Goal: Information Seeking & Learning: Find specific fact

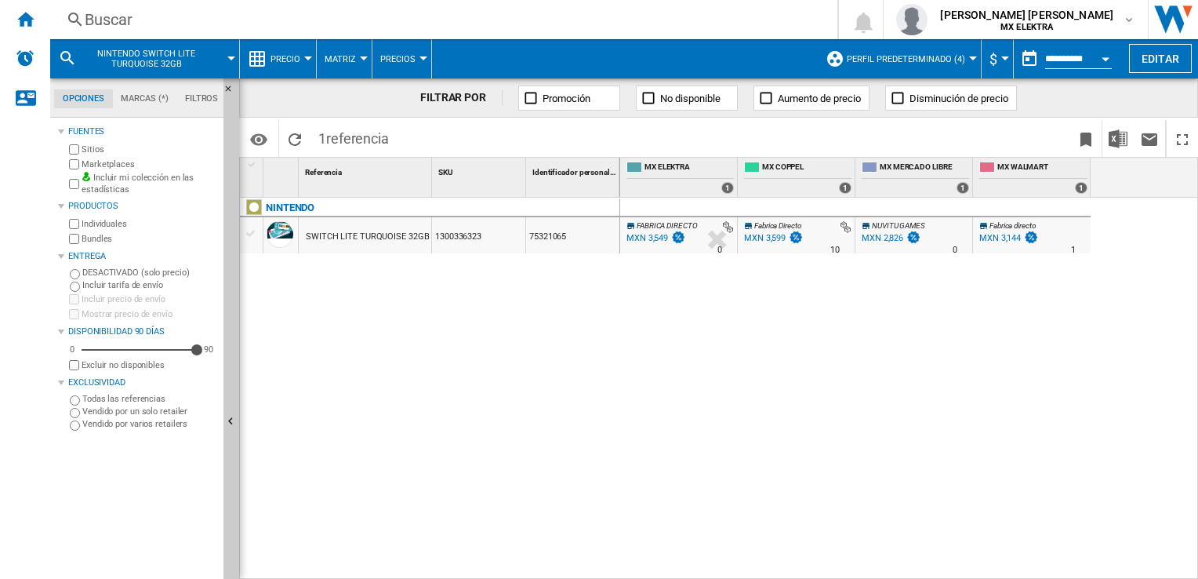
click at [121, 9] on div "Buscar" at bounding box center [441, 20] width 712 height 22
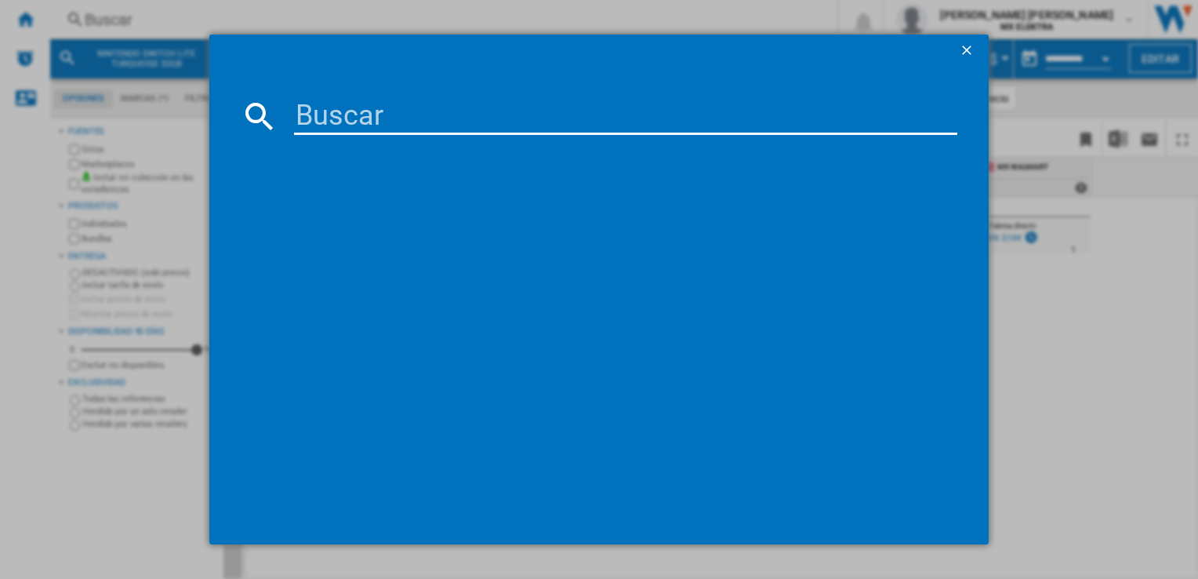
paste input "1300336362"
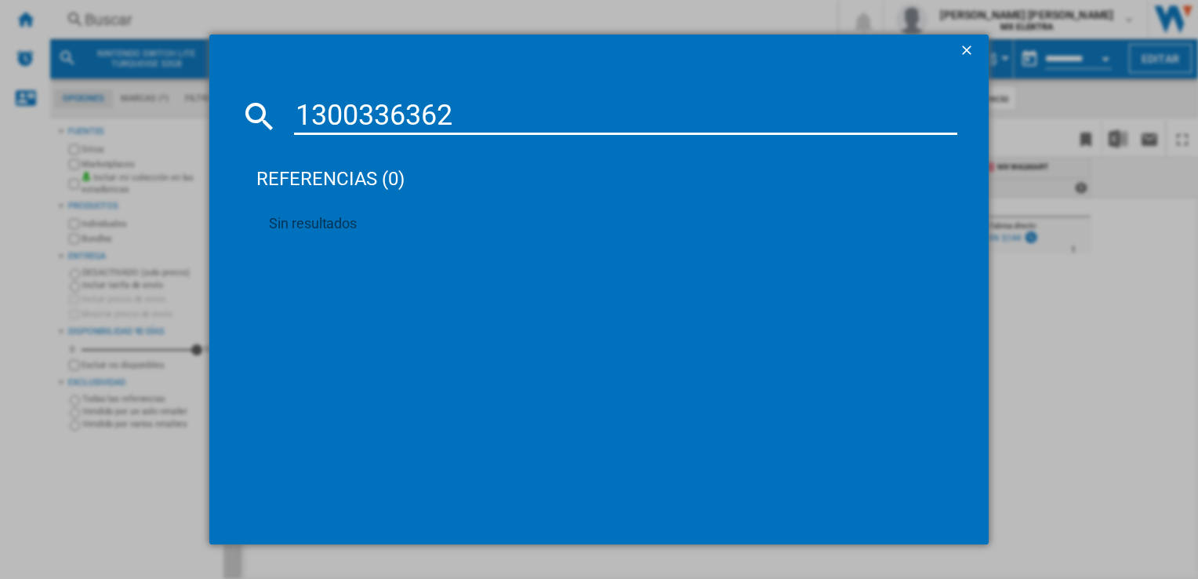
click at [423, 116] on input "1300336362" at bounding box center [625, 116] width 662 height 38
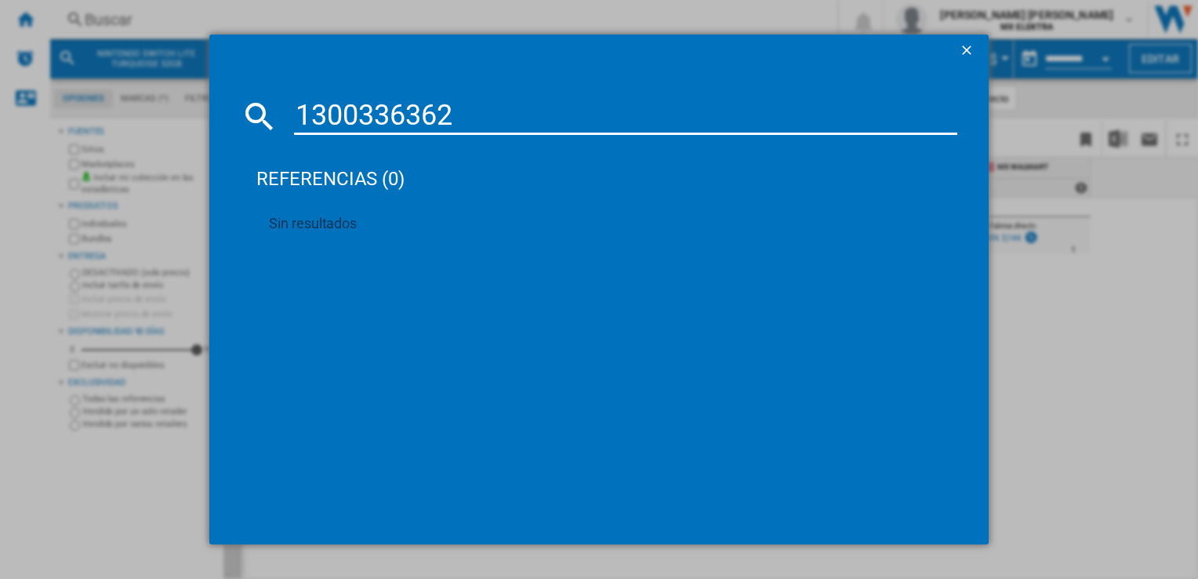
paste input "454588"
type input "1300454588"
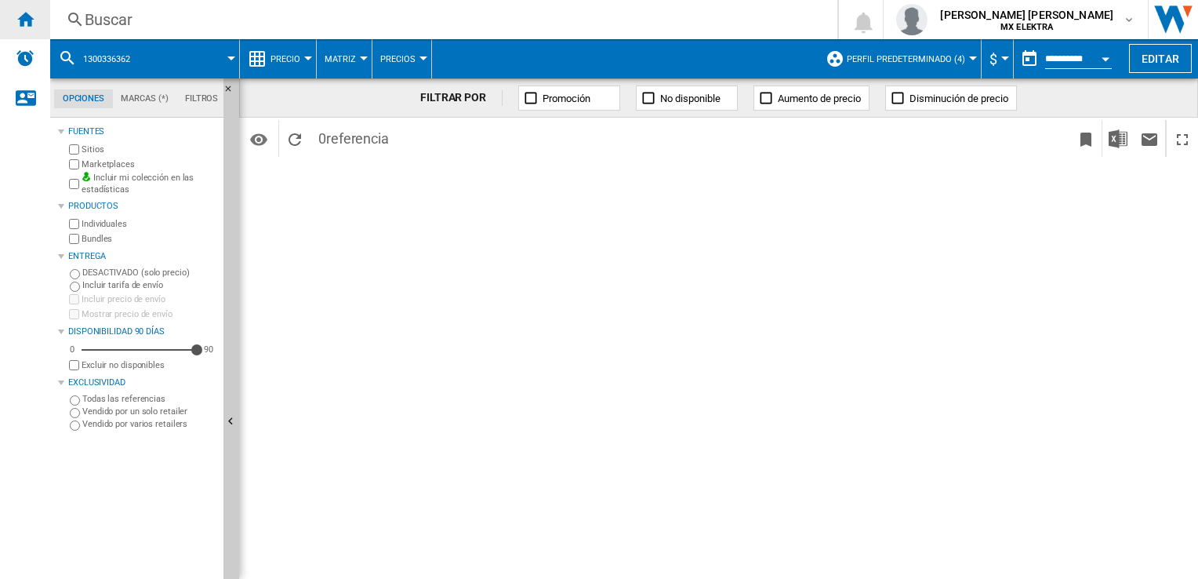
click at [20, 11] on ng-md-icon "Inicio" at bounding box center [25, 18] width 19 height 19
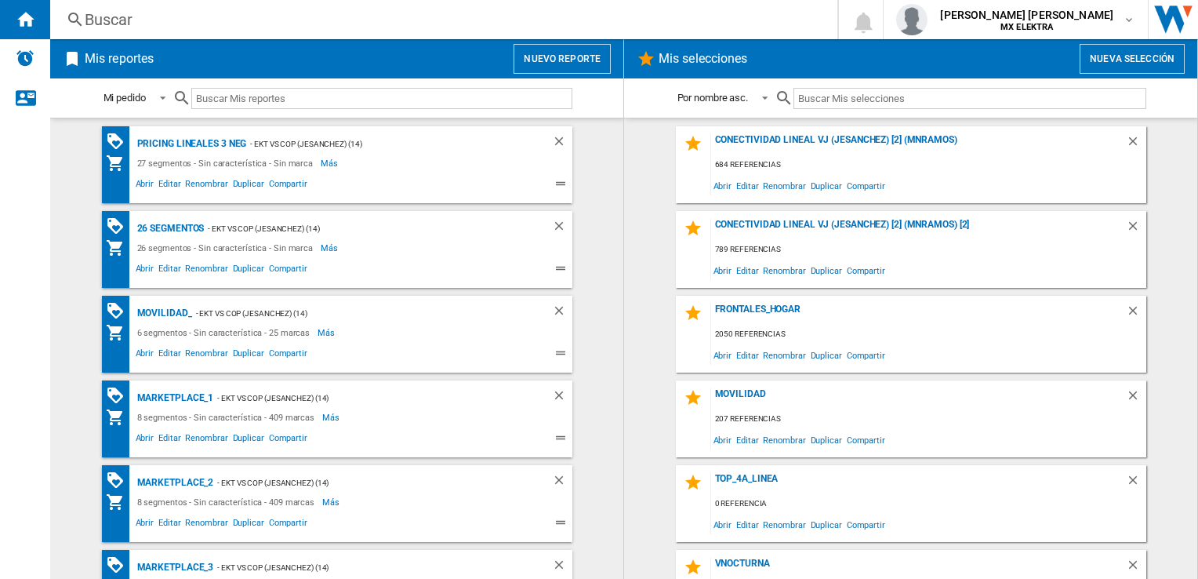
click at [92, 23] on div "Buscar" at bounding box center [441, 20] width 712 height 22
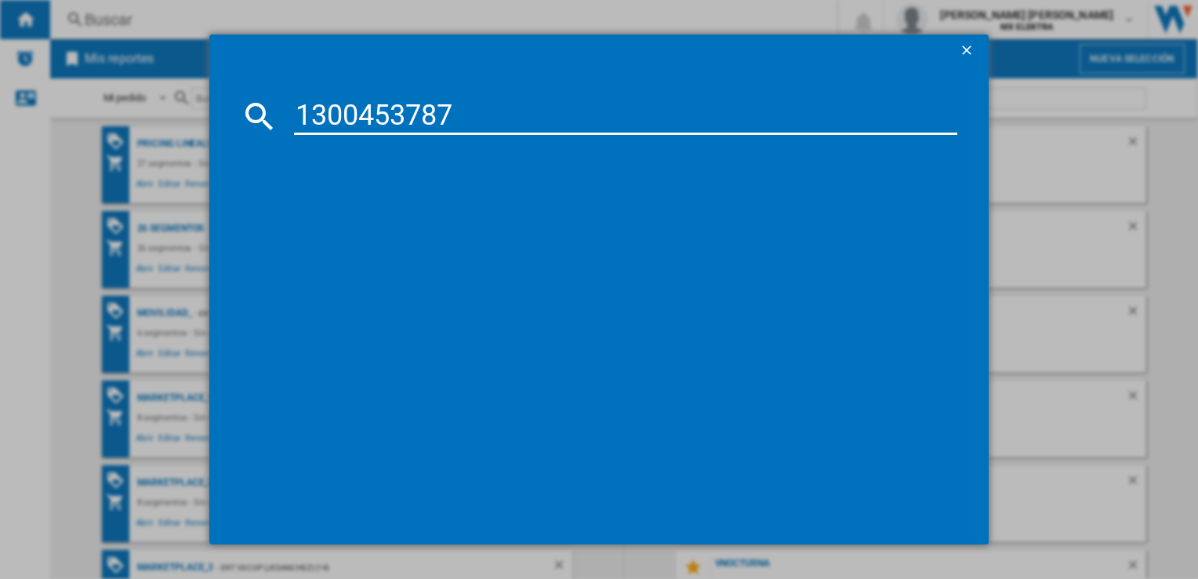
type input "1300453787"
click at [334, 160] on div "referencias (0)" at bounding box center [606, 172] width 700 height 58
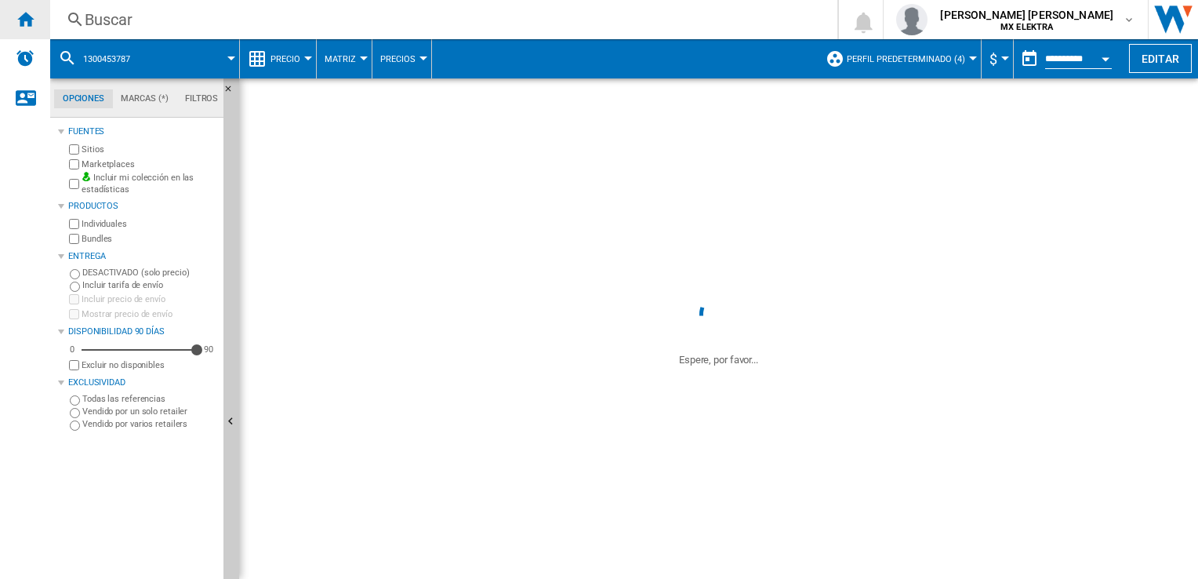
click at [12, 16] on div "Inicio" at bounding box center [25, 19] width 50 height 39
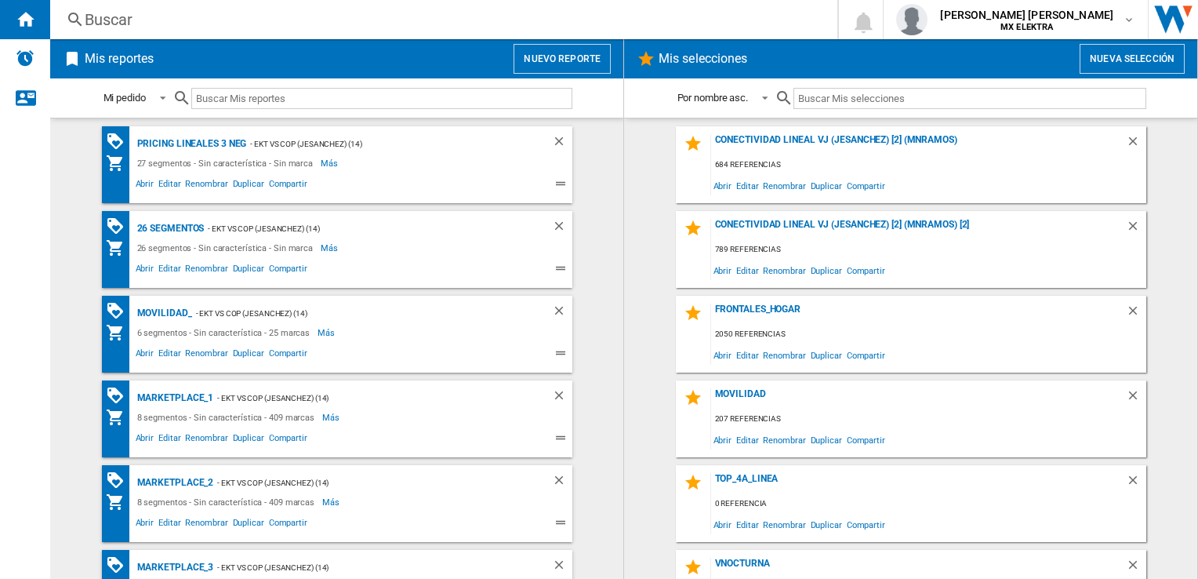
click at [86, 29] on div "Buscar" at bounding box center [441, 20] width 712 height 22
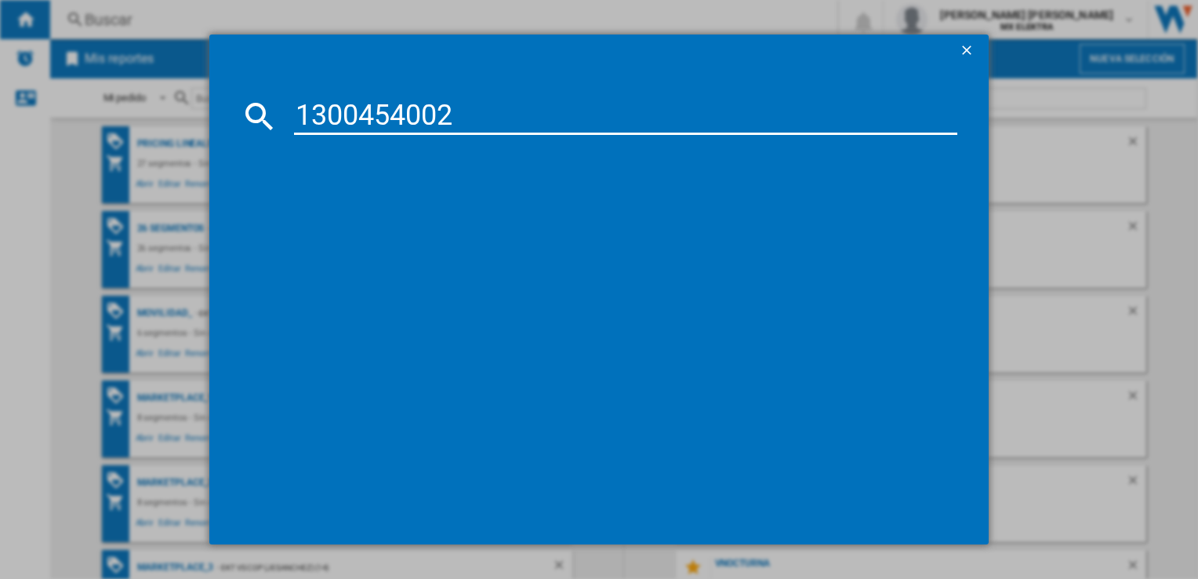
type input "1300454002"
click at [332, 150] on div "referencias (0)" at bounding box center [606, 172] width 700 height 58
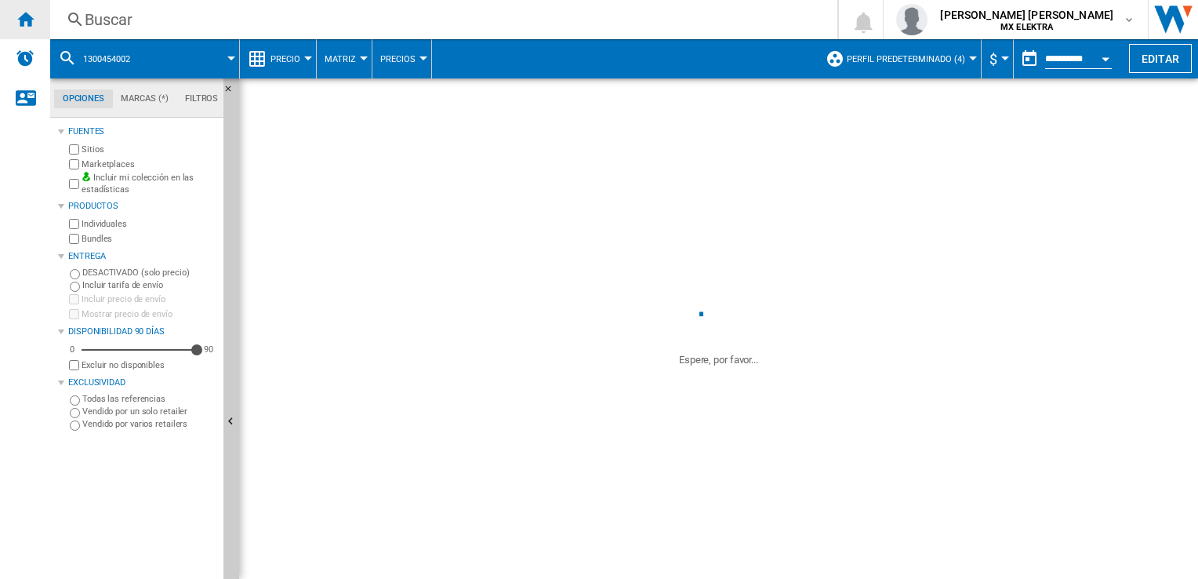
click at [7, 15] on div "Inicio" at bounding box center [25, 19] width 50 height 39
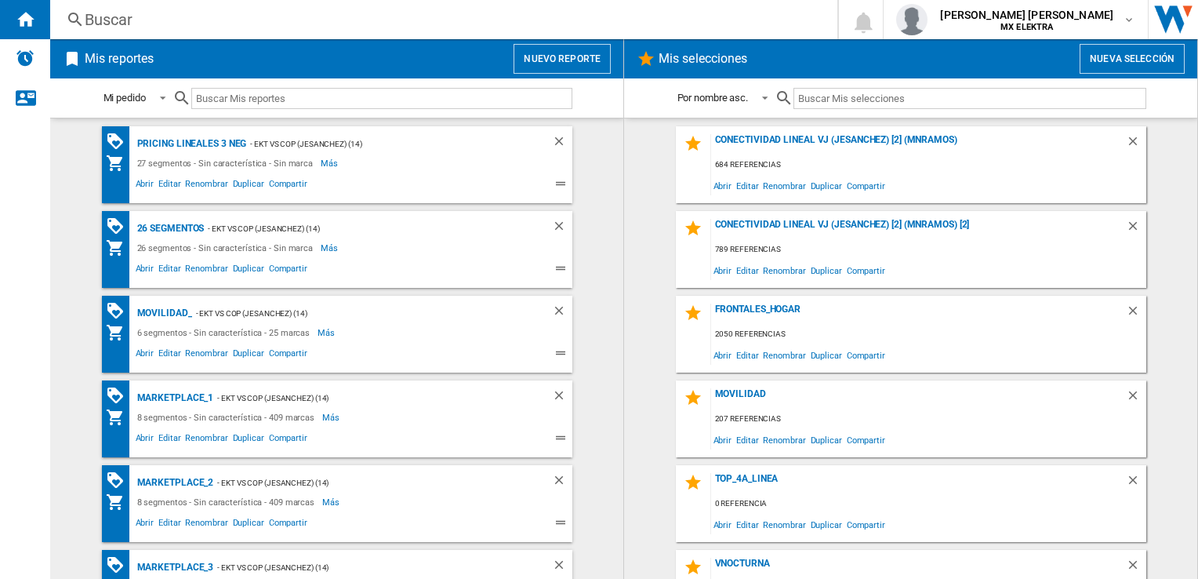
click at [217, 94] on input "text" at bounding box center [381, 98] width 381 height 21
click at [292, 42] on div "Mis reportes Nuevo reporte" at bounding box center [336, 58] width 573 height 39
click at [65, 9] on div "Buscar [GEOGRAPHIC_DATA]" at bounding box center [431, 20] width 762 height 22
click at [97, 20] on div "Buscar" at bounding box center [441, 20] width 712 height 22
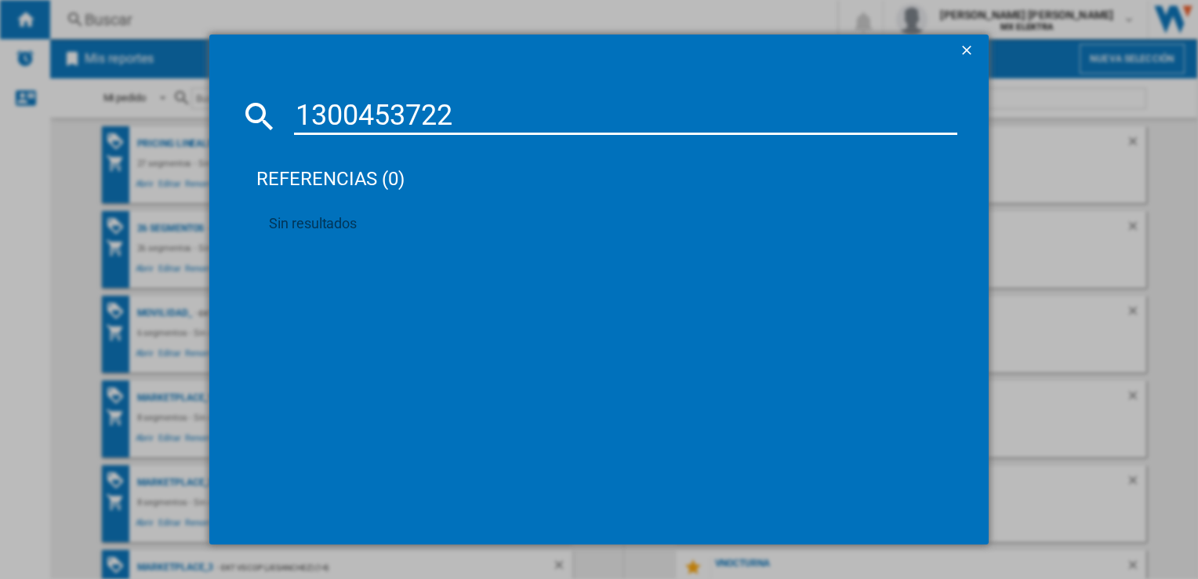
click at [339, 109] on input "1300453722" at bounding box center [625, 116] width 662 height 38
paste input "2259"
type input "1300452259"
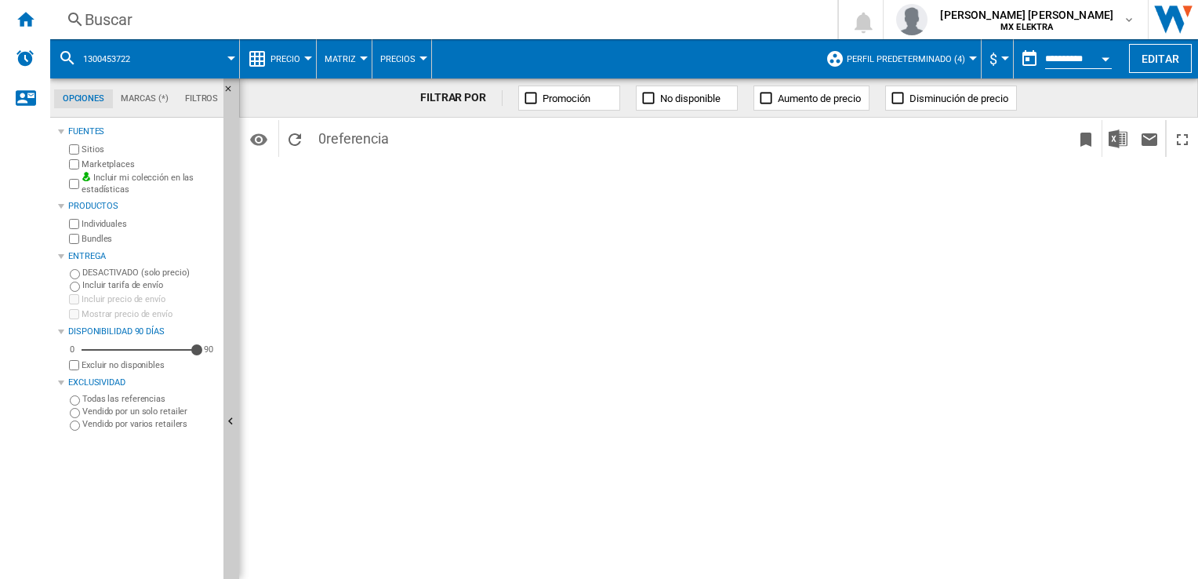
click at [125, 17] on div "Buscar" at bounding box center [441, 20] width 712 height 22
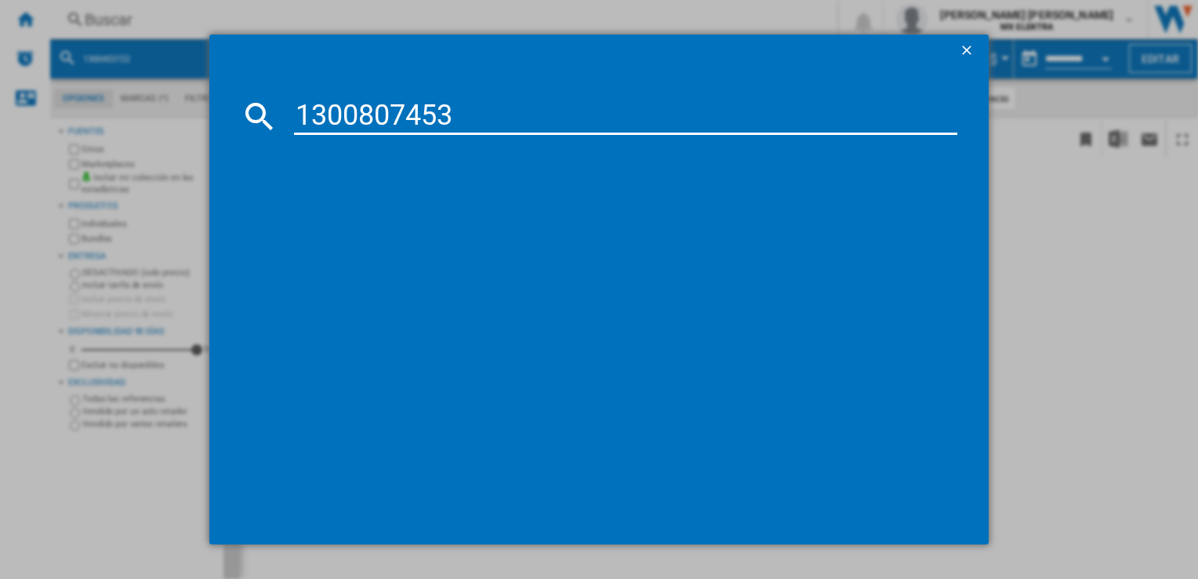
type input "1300807453"
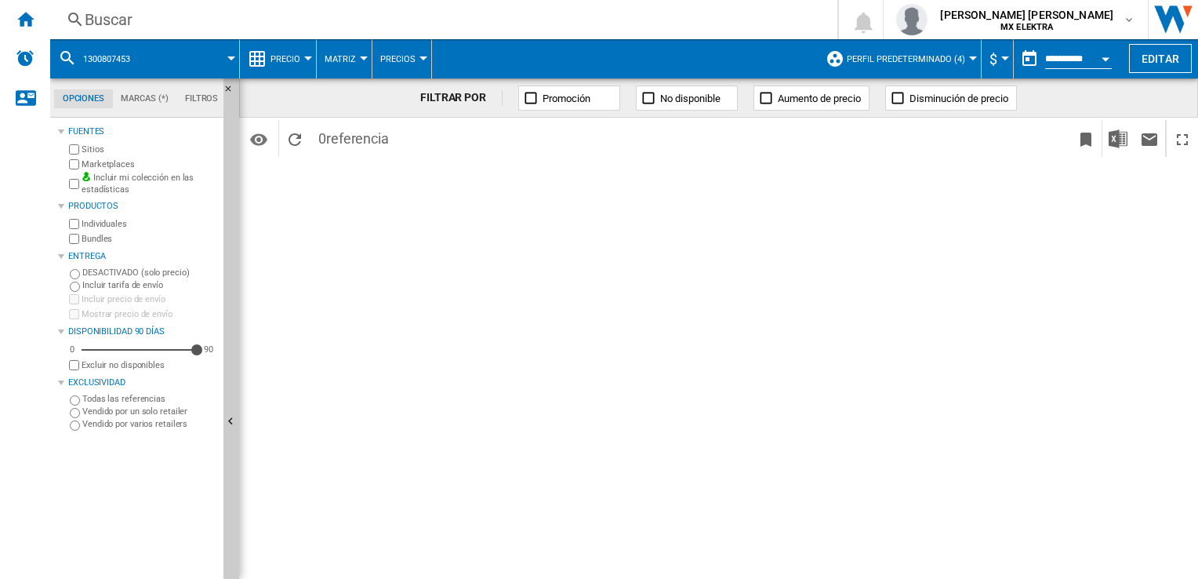
click at [111, 18] on div "Buscar" at bounding box center [441, 20] width 712 height 22
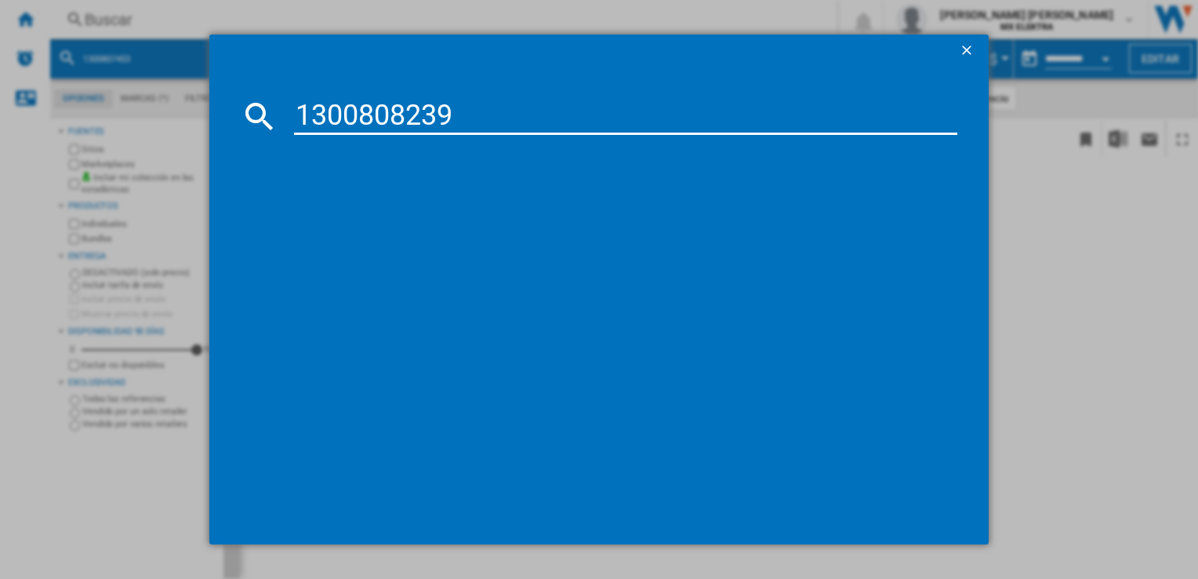
type input "1300808239"
click at [263, 91] on md-dialog-content "1300808239 referencias (0) Sin resultados" at bounding box center [598, 304] width 779 height 477
click at [408, 114] on input "1300808239" at bounding box center [625, 116] width 662 height 38
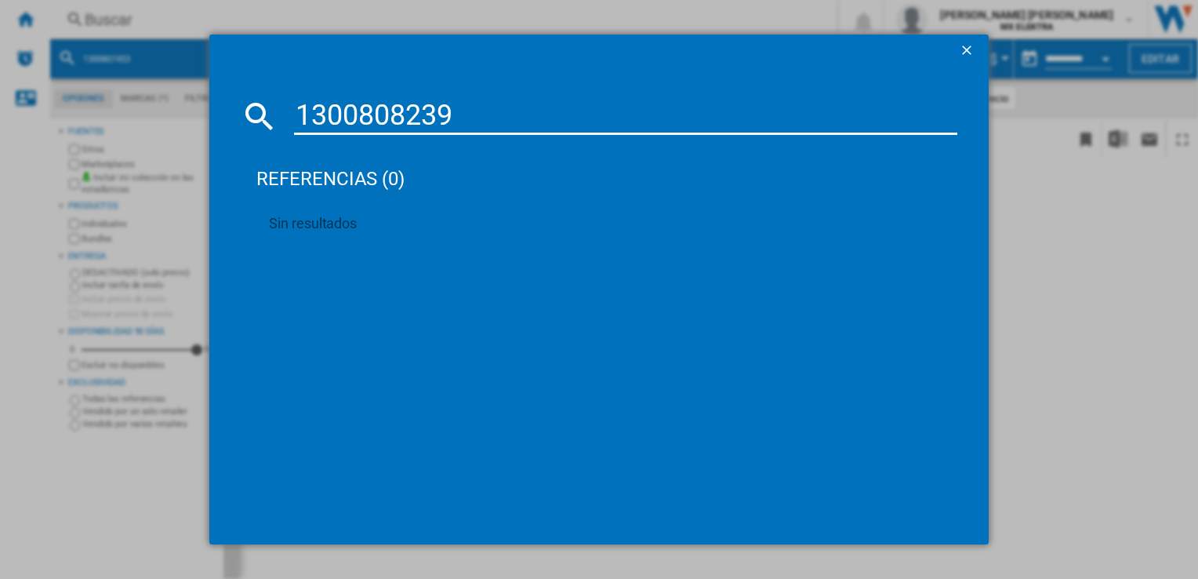
click at [408, 114] on input "1300808239" at bounding box center [625, 116] width 662 height 38
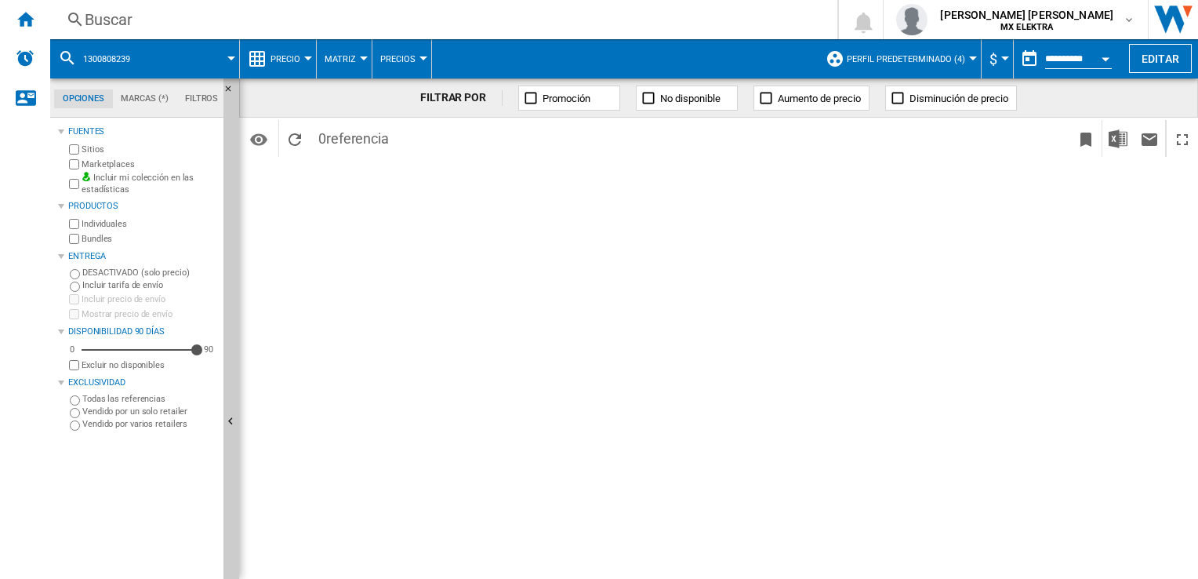
click at [67, 25] on ng-md-icon at bounding box center [75, 20] width 19 height 20
click at [42, 16] on div "Inicio" at bounding box center [25, 19] width 50 height 39
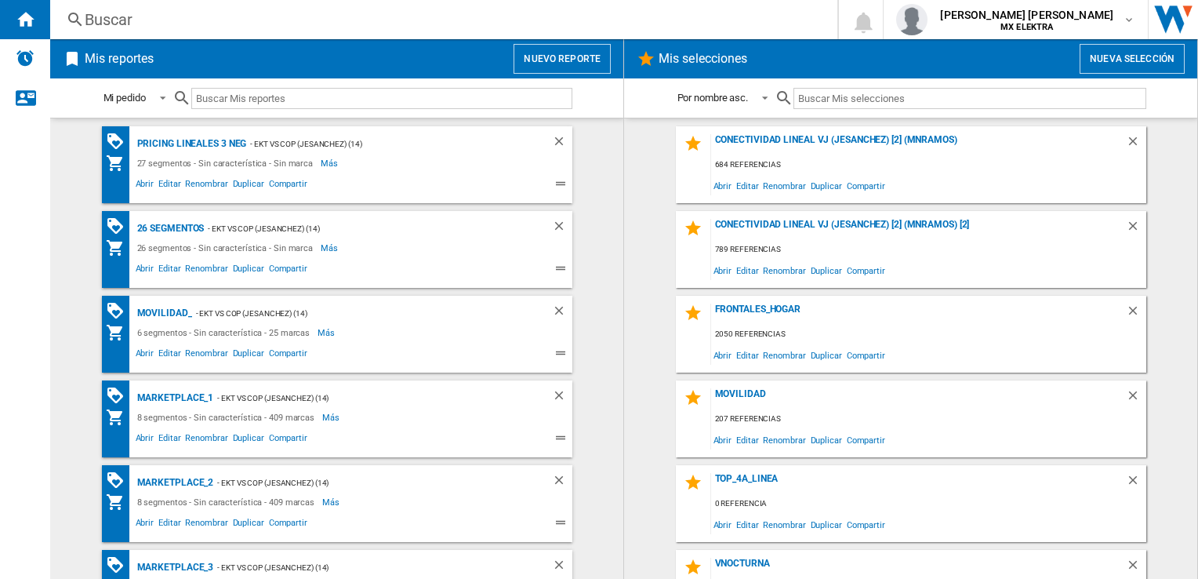
click at [88, 16] on div "Buscar" at bounding box center [441, 20] width 712 height 22
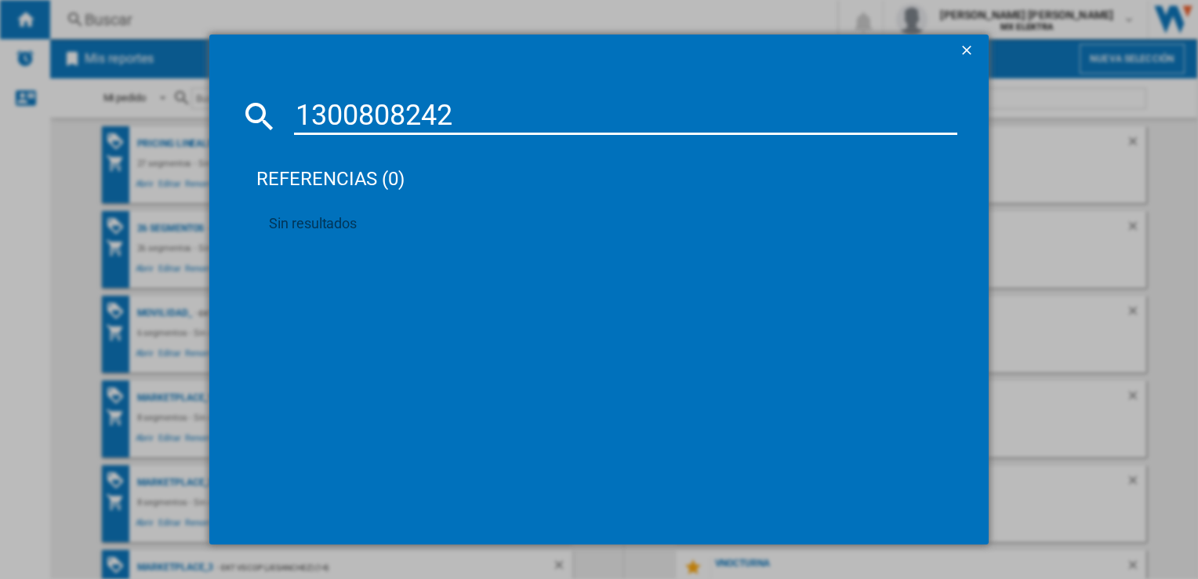
click at [447, 107] on input "1300808242" at bounding box center [625, 116] width 662 height 38
paste input "37"
type input "1300808237"
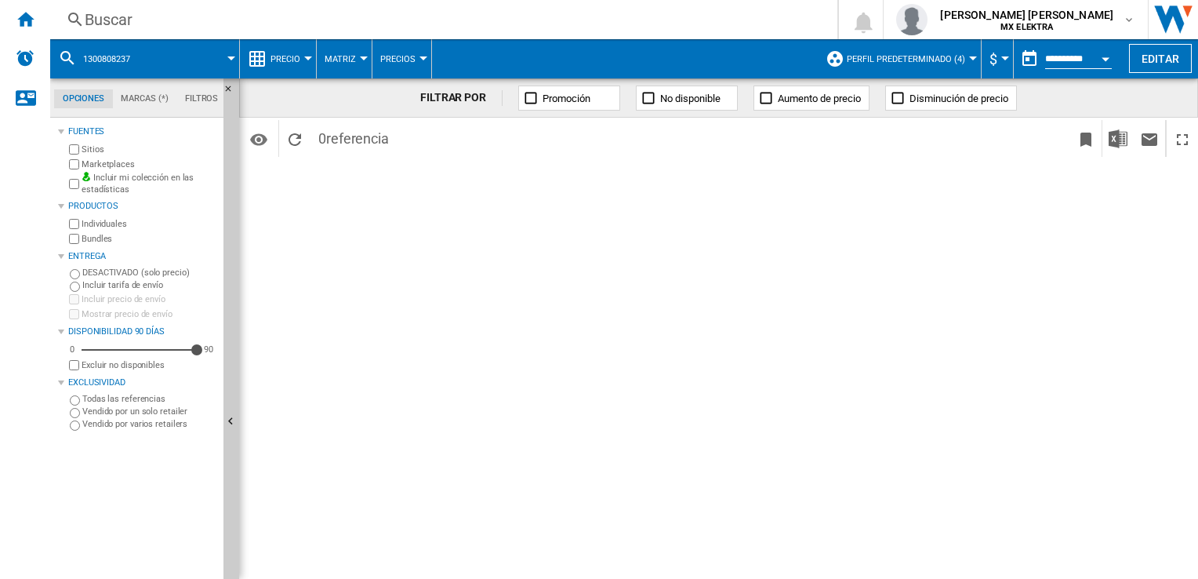
click at [203, 66] on span at bounding box center [191, 58] width 79 height 39
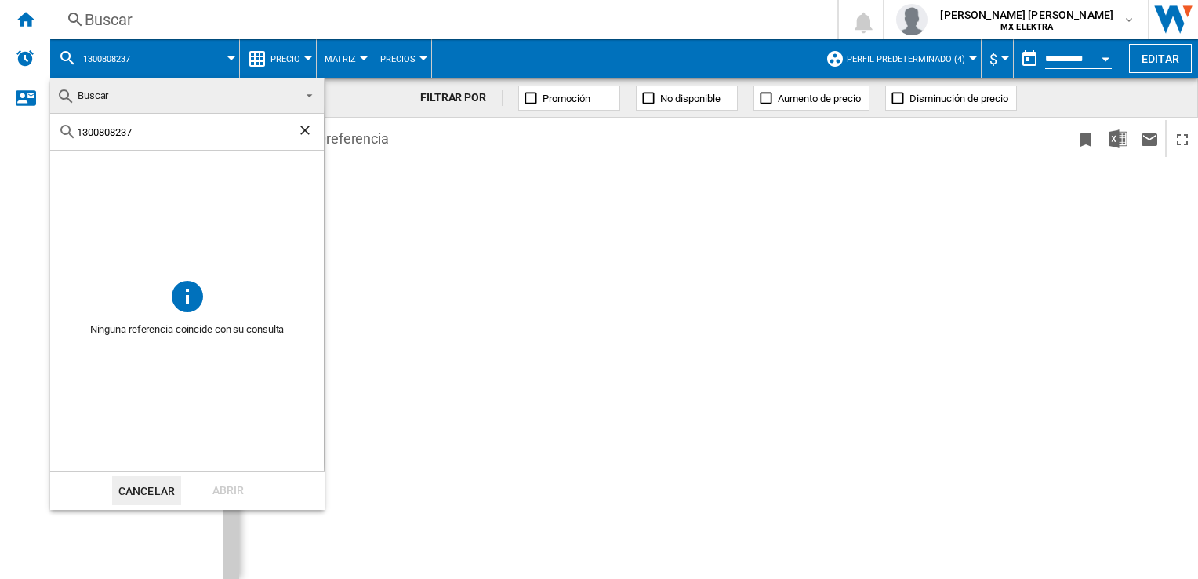
click at [147, 133] on input "1300808237" at bounding box center [187, 132] width 220 height 12
paste input "12569"
type input "1300812569"
